Goal: Task Accomplishment & Management: Use online tool/utility

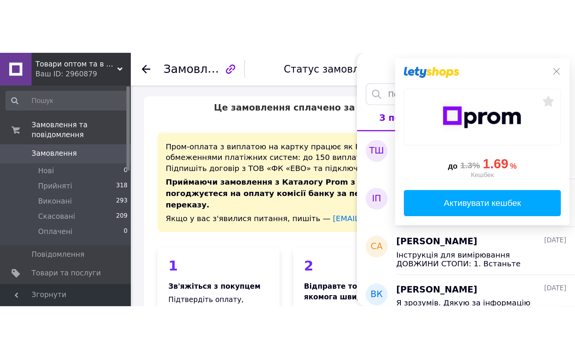
scroll to position [171, 0]
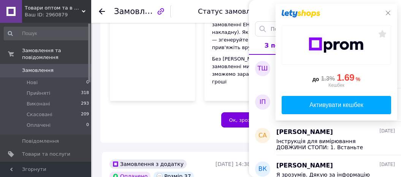
click at [387, 16] on icon at bounding box center [388, 13] width 6 height 6
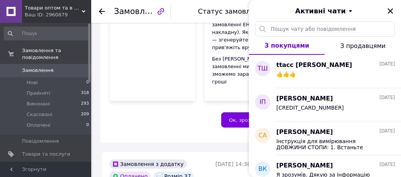
click at [116, 85] on div "Пром-оплата з виплатою на картку працює як P2P переказ (з картки на картку) з о…" at bounding box center [246, 9] width 293 height 267
click at [139, 112] on div "Ок, зрозуміло" at bounding box center [247, 119] width 274 height 15
click at [389, 10] on icon "Закрити" at bounding box center [390, 10] width 5 height 5
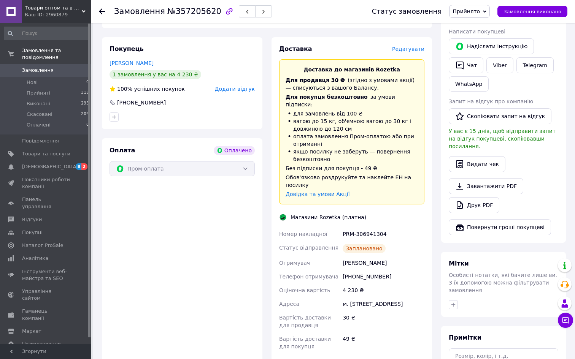
scroll to position [363, 0]
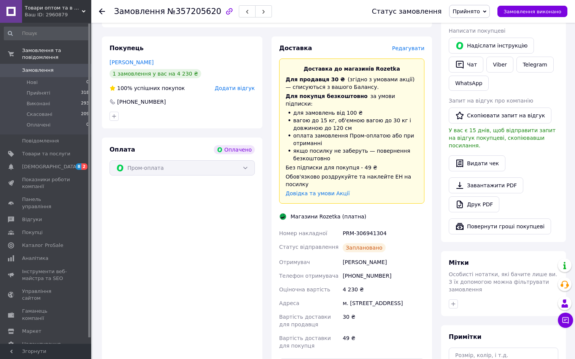
click at [353, 176] on div "PRM-306941304" at bounding box center [383, 234] width 85 height 14
copy div "PRM-306941304"
